Goal: Information Seeking & Learning: Learn about a topic

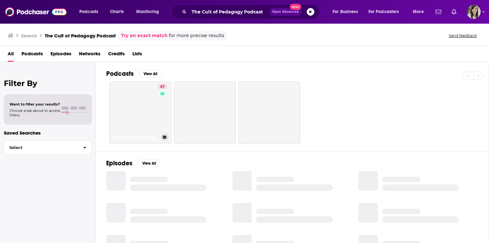
click at [148, 113] on link "67 The Cult of Pedagogy Podcast" at bounding box center [140, 112] width 62 height 62
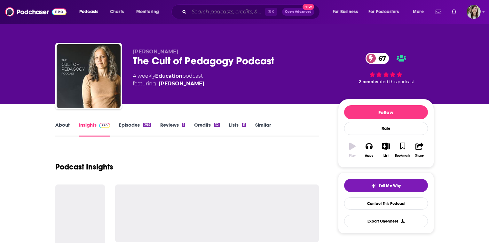
click at [244, 10] on input "Search podcasts, credits, & more..." at bounding box center [227, 12] width 76 height 10
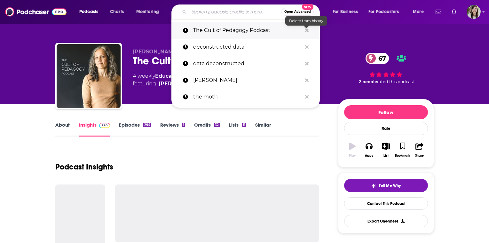
click at [307, 29] on icon "Search podcasts, credits, & more..." at bounding box center [307, 30] width 4 height 4
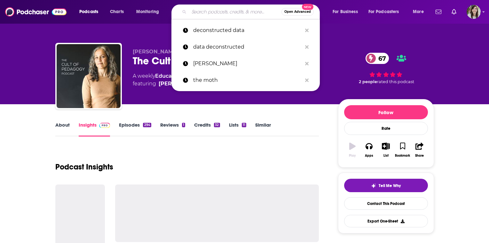
click at [335, 41] on div "[PERSON_NAME] The Cult of Pedagogy Podcast 67 A weekly Education podcast featur…" at bounding box center [244, 69] width 388 height 69
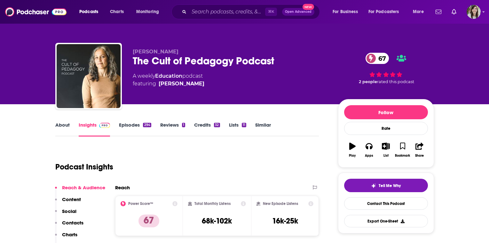
click at [145, 128] on link "Episodes 294" at bounding box center [135, 129] width 32 height 15
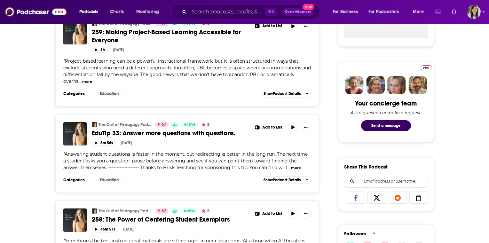
scroll to position [287, 0]
